Goal: Find contact information: Find contact information

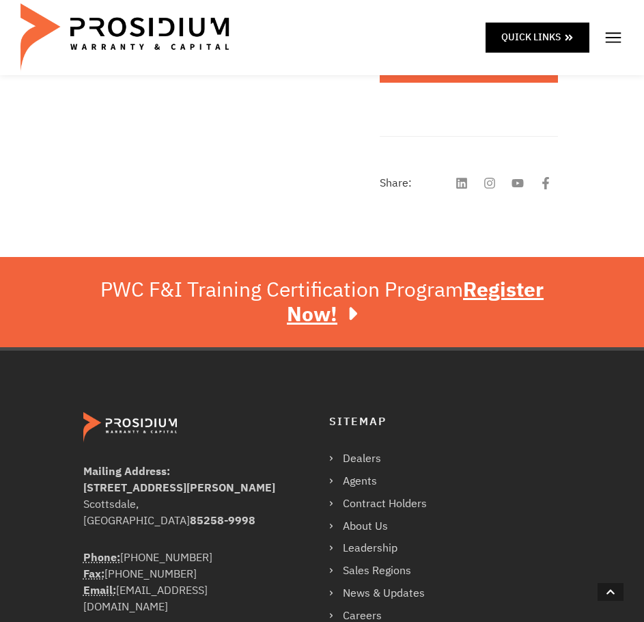
scroll to position [615, 0]
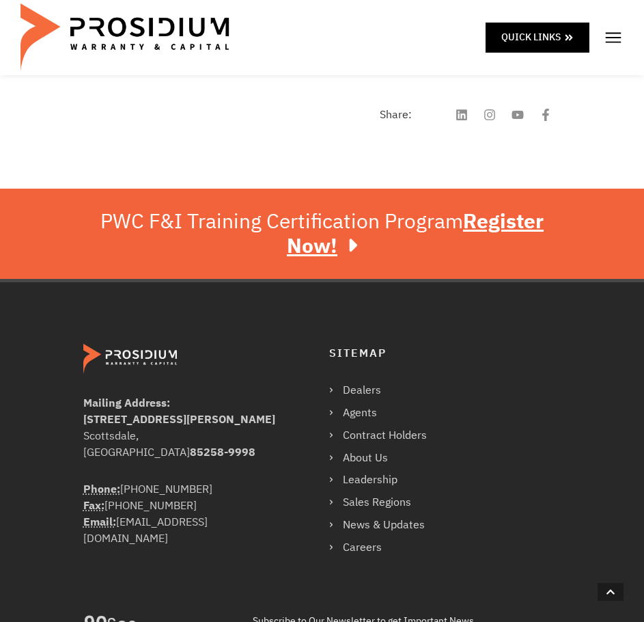
click at [171, 419] on b "[STREET_ADDRESS][PERSON_NAME]" at bounding box center [179, 419] width 192 height 16
copy b "[STREET_ADDRESS][PERSON_NAME]"
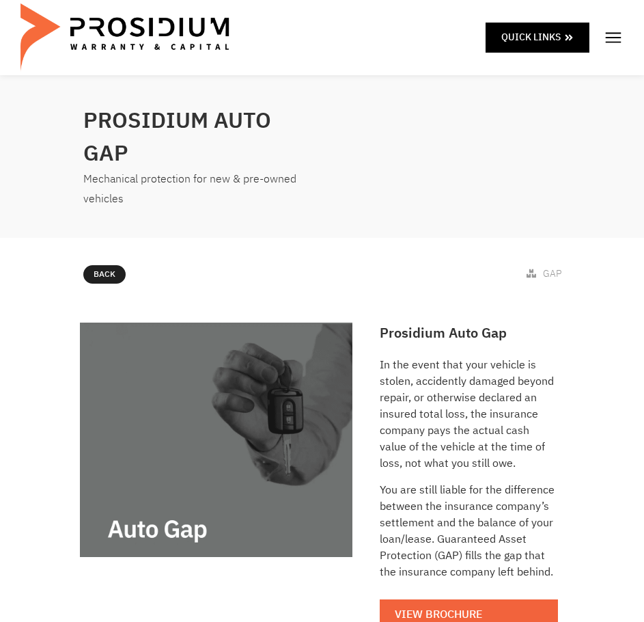
scroll to position [205, 0]
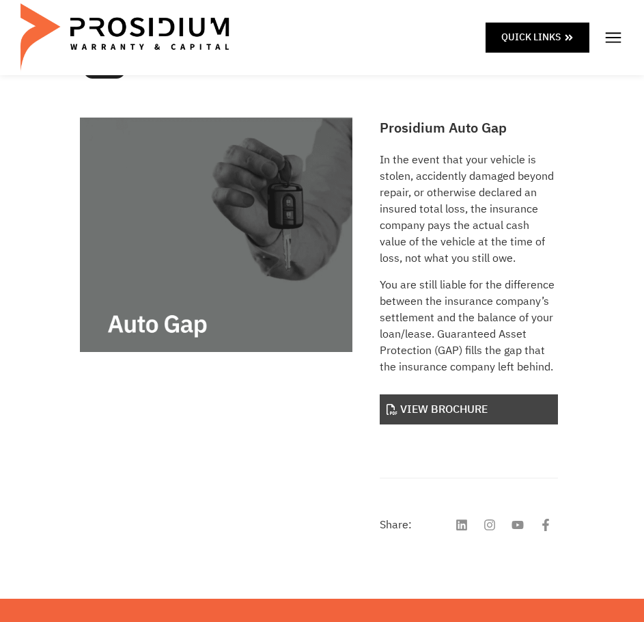
click at [482, 415] on link "View Brochure" at bounding box center [469, 409] width 178 height 31
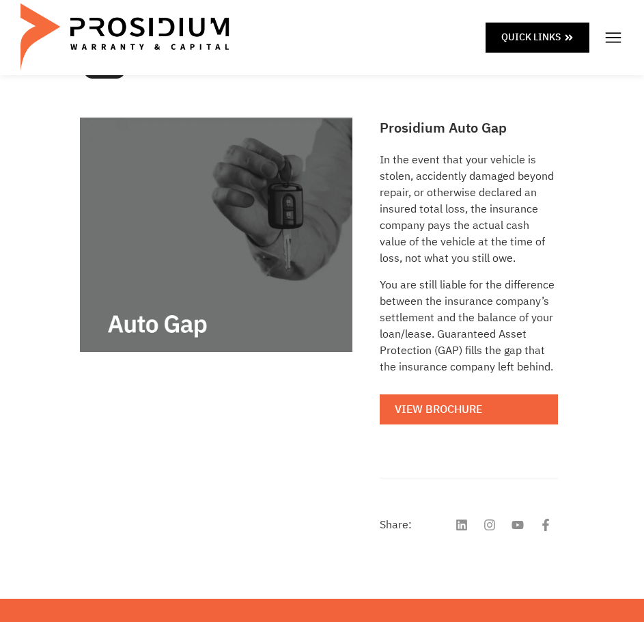
scroll to position [0, 0]
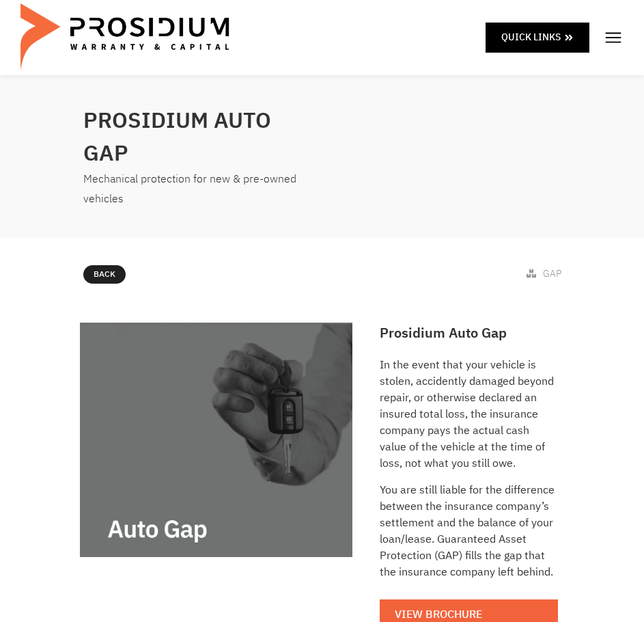
click at [606, 44] on img at bounding box center [613, 37] width 20 height 20
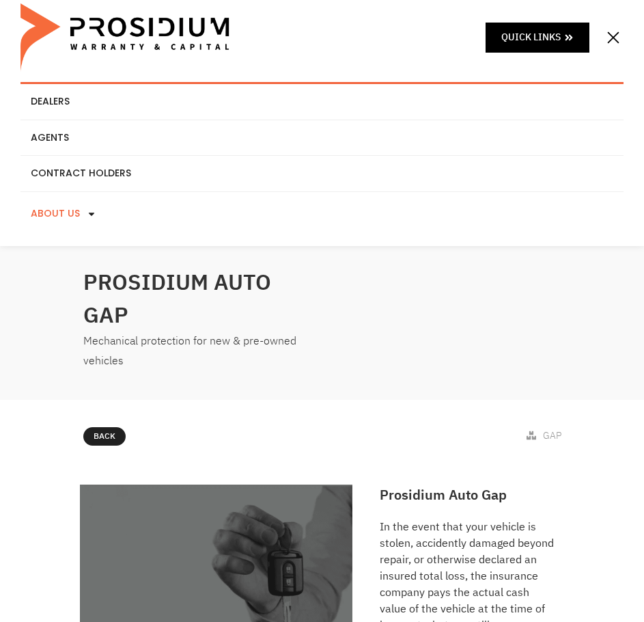
click at [60, 221] on link "About Us" at bounding box center [321, 214] width 603 height 44
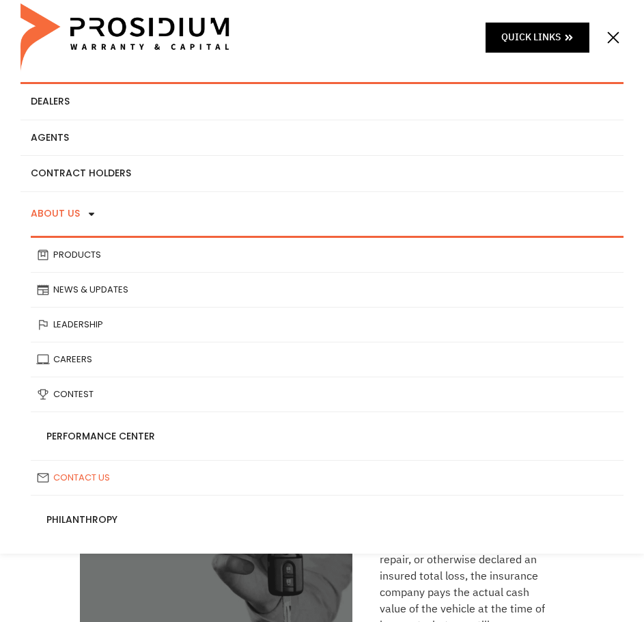
click at [113, 473] on link "Contact Us" at bounding box center [327, 477] width 593 height 34
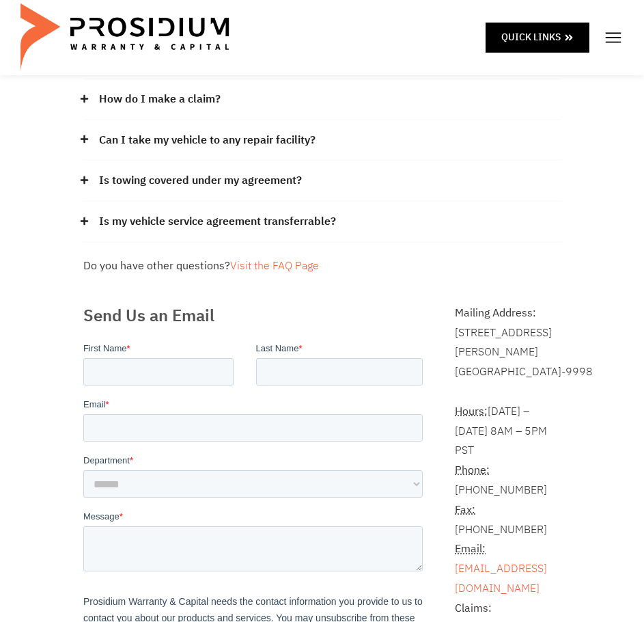
scroll to position [205, 0]
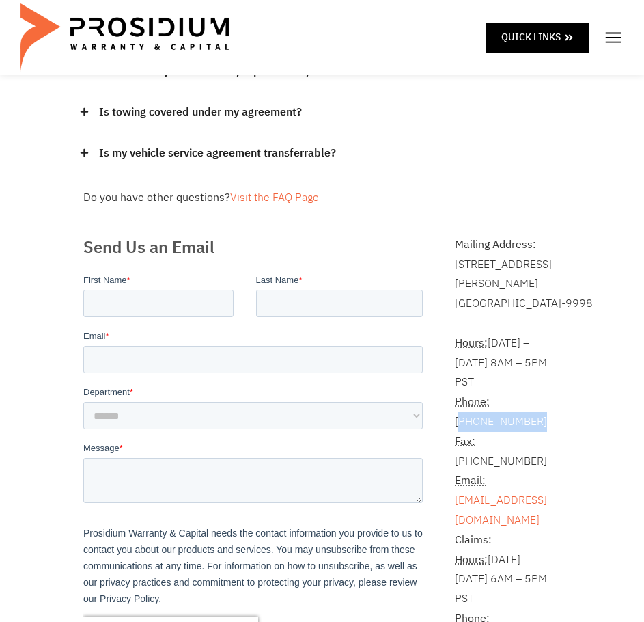
drag, startPoint x: 494, startPoint y: 422, endPoint x: 507, endPoint y: 436, distance: 18.8
click at [507, 436] on address "Hours: Monday – Friday 8AM – 5PM PST Phone: (360) 848-7922 Fax: (360) 848-7923 …" at bounding box center [508, 530] width 106 height 433
copy address "360) 848-7922"
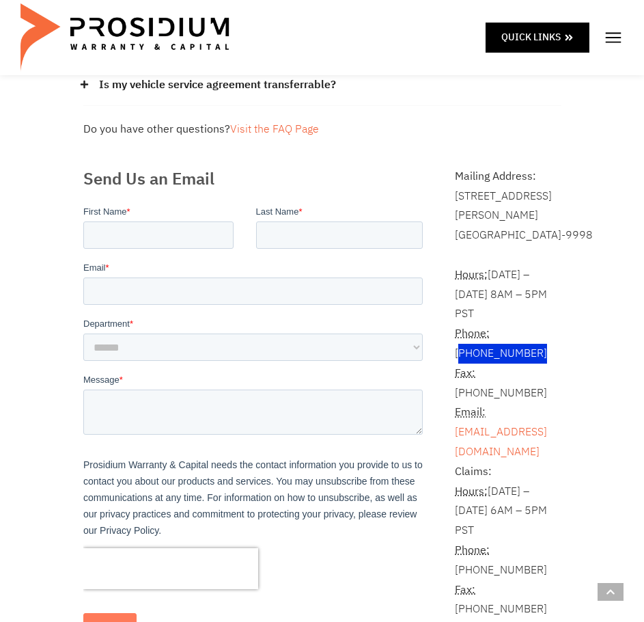
scroll to position [342, 0]
